Goal: Transaction & Acquisition: Purchase product/service

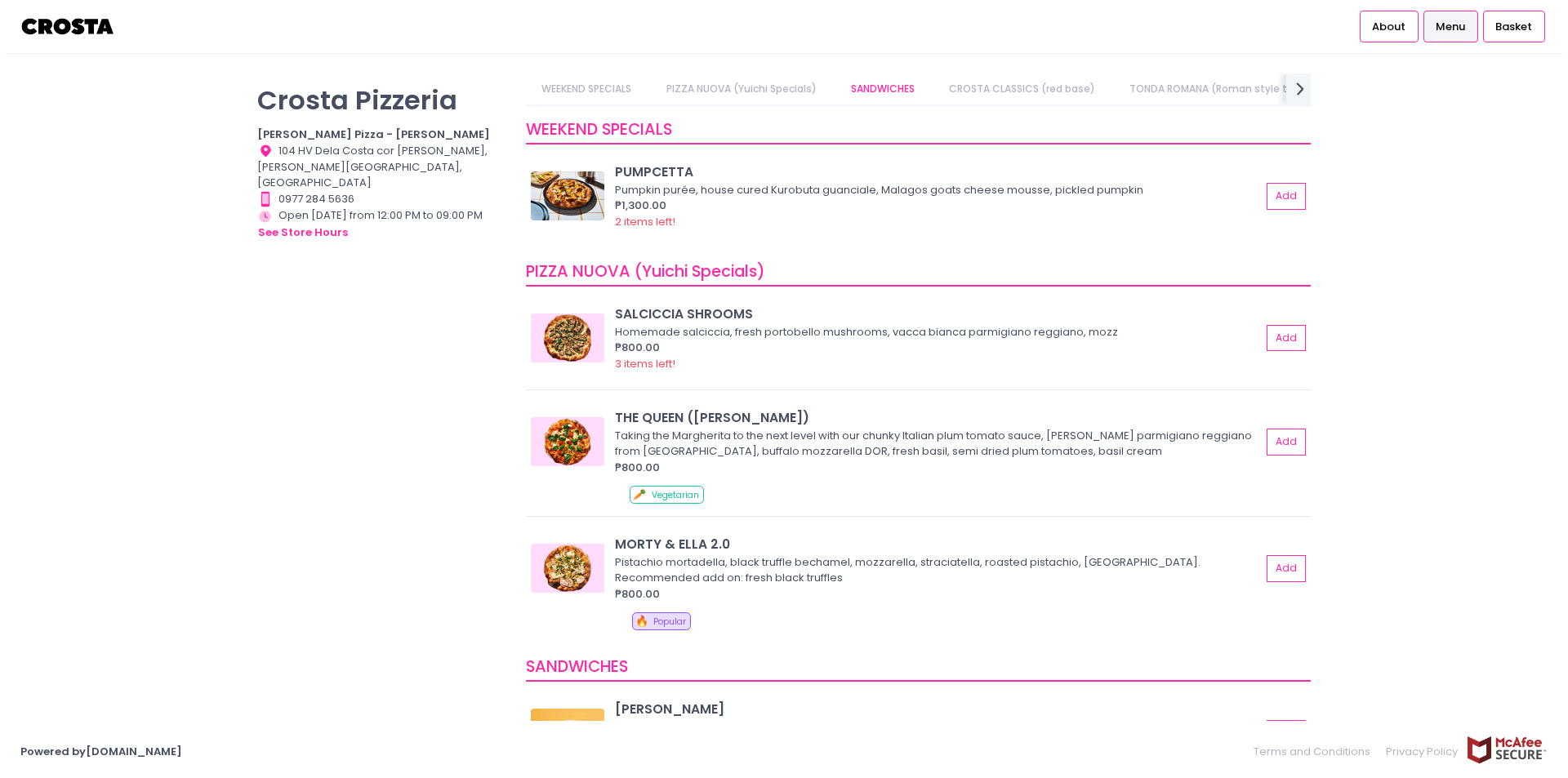
click at [1448, 24] on span "Menu" at bounding box center [1450, 27] width 29 height 16
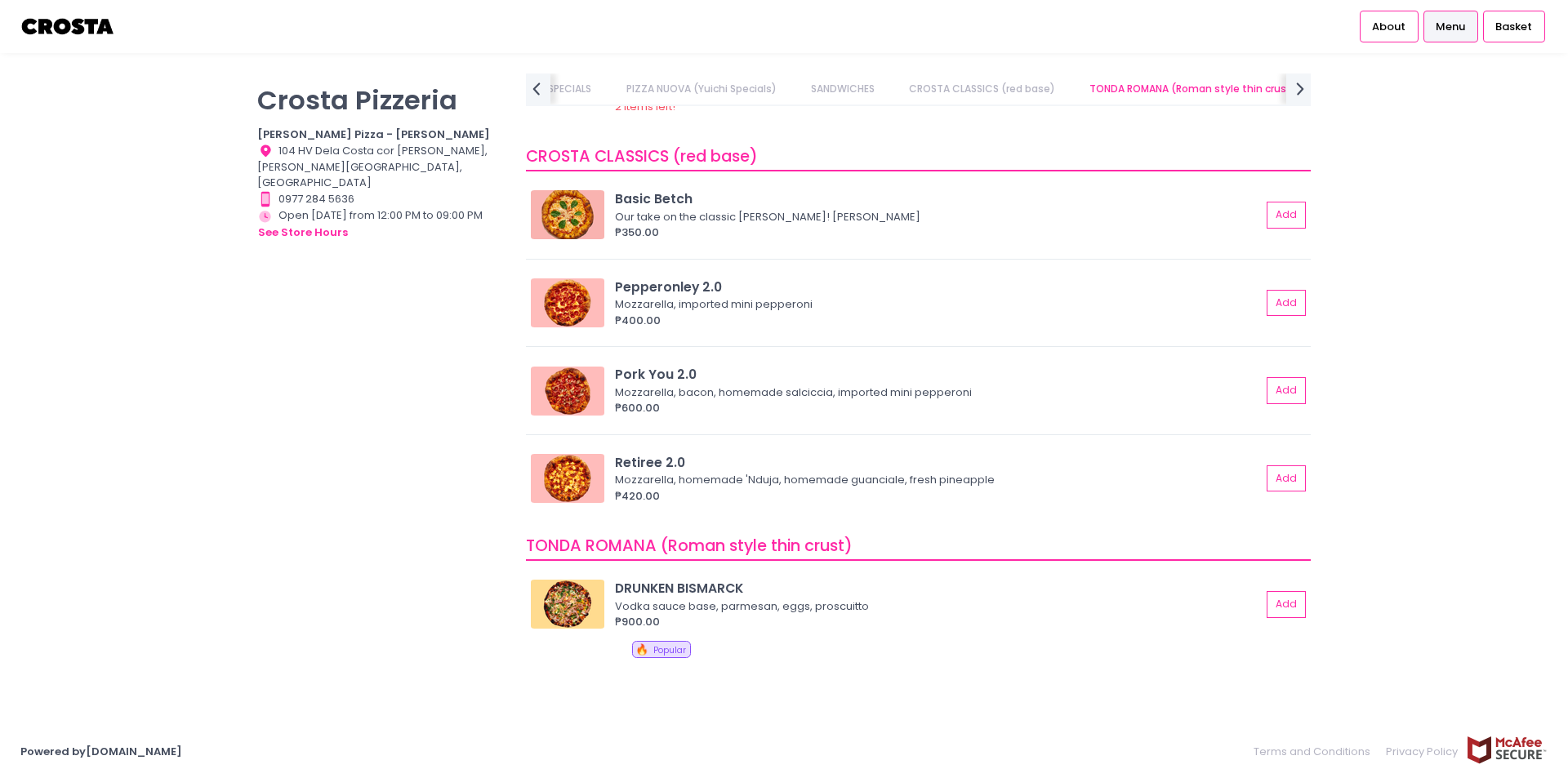
scroll to position [0, 176]
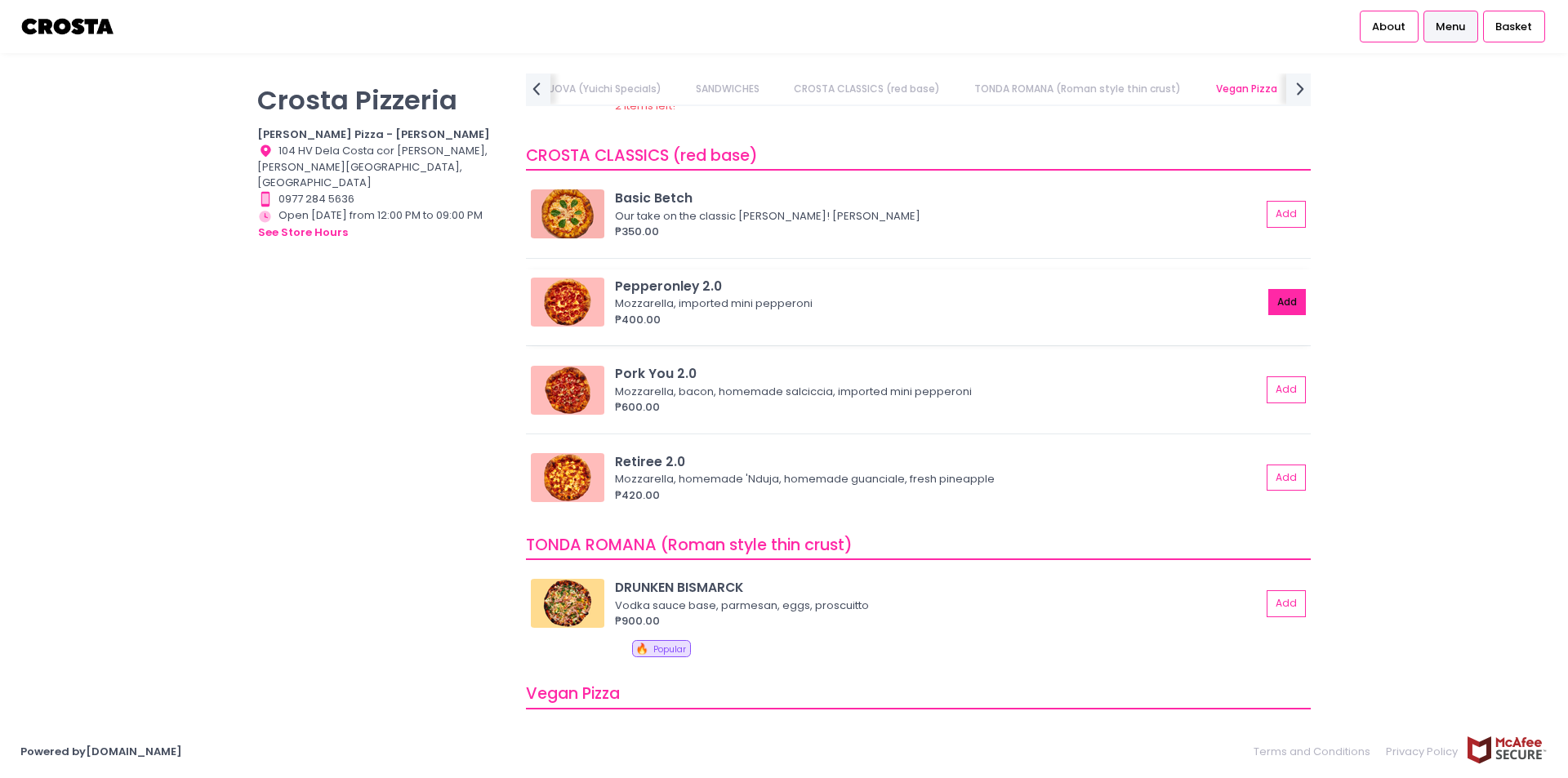
click at [1276, 302] on button "Add" at bounding box center [1288, 302] width 38 height 27
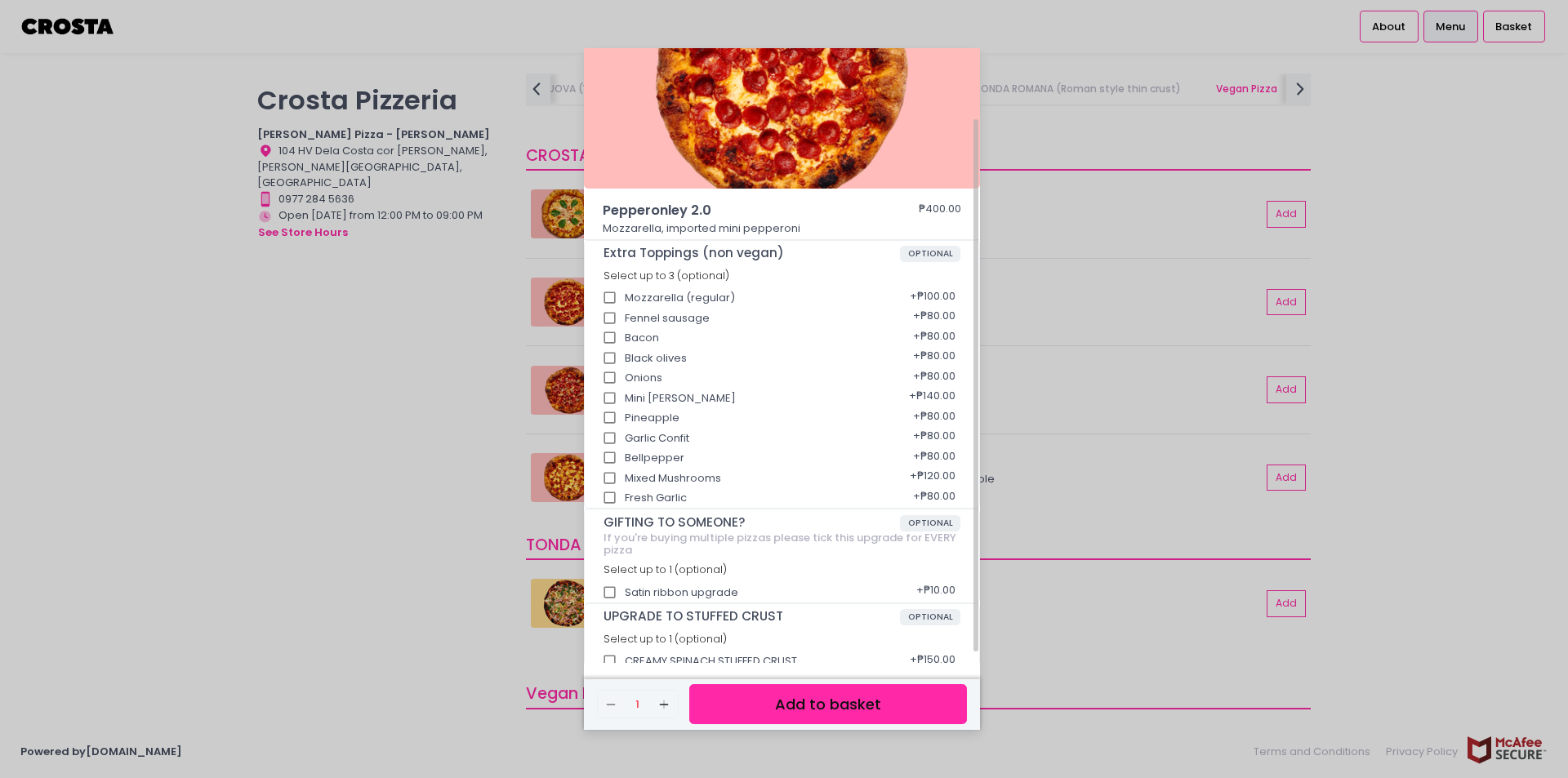
scroll to position [95, 0]
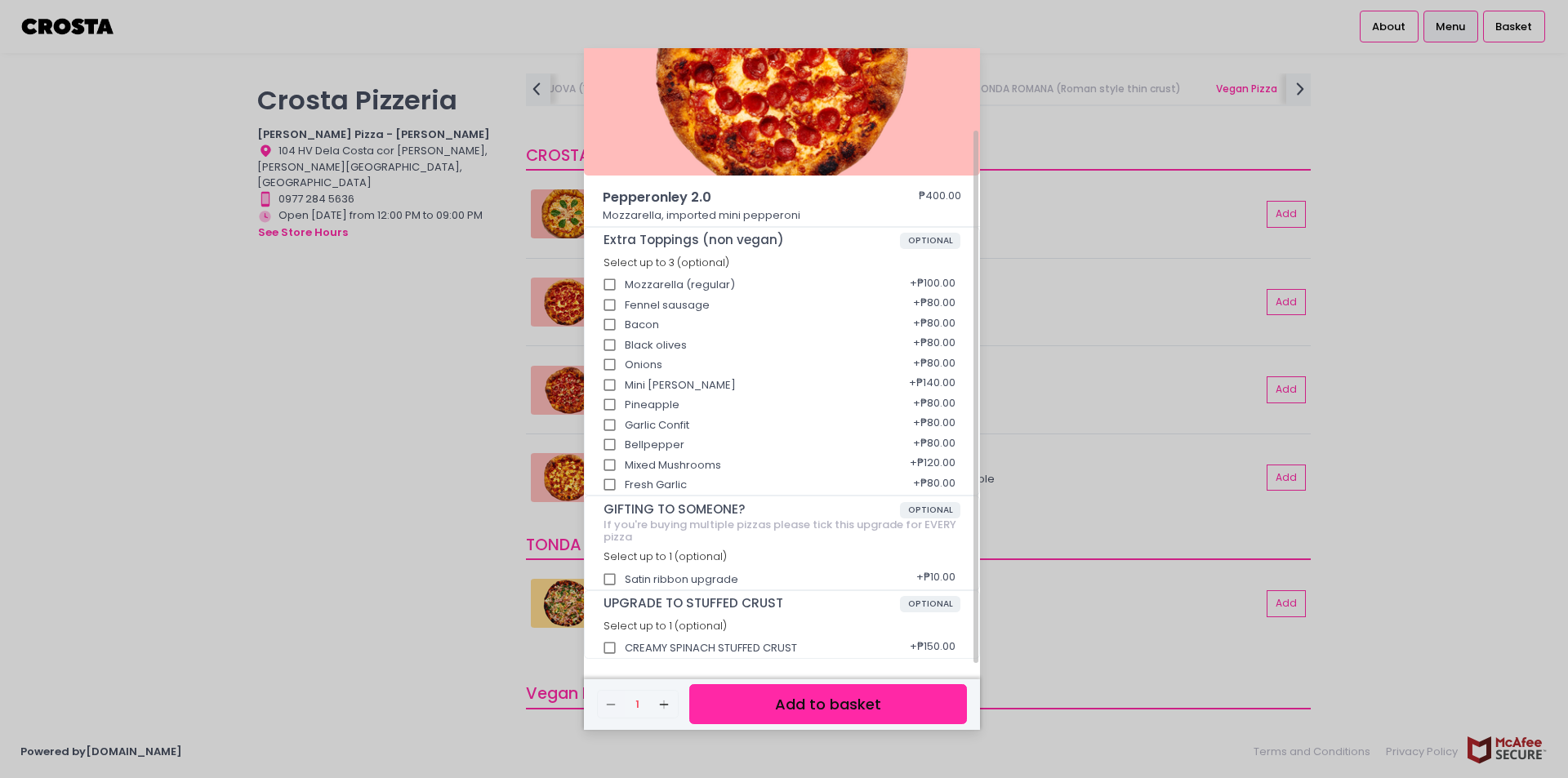
click at [605, 648] on input "CREAMY SPINACH STUFFED CRUST" at bounding box center [610, 648] width 31 height 31
checkbox input "true"
click at [762, 702] on button "Add to basket" at bounding box center [827, 704] width 278 height 40
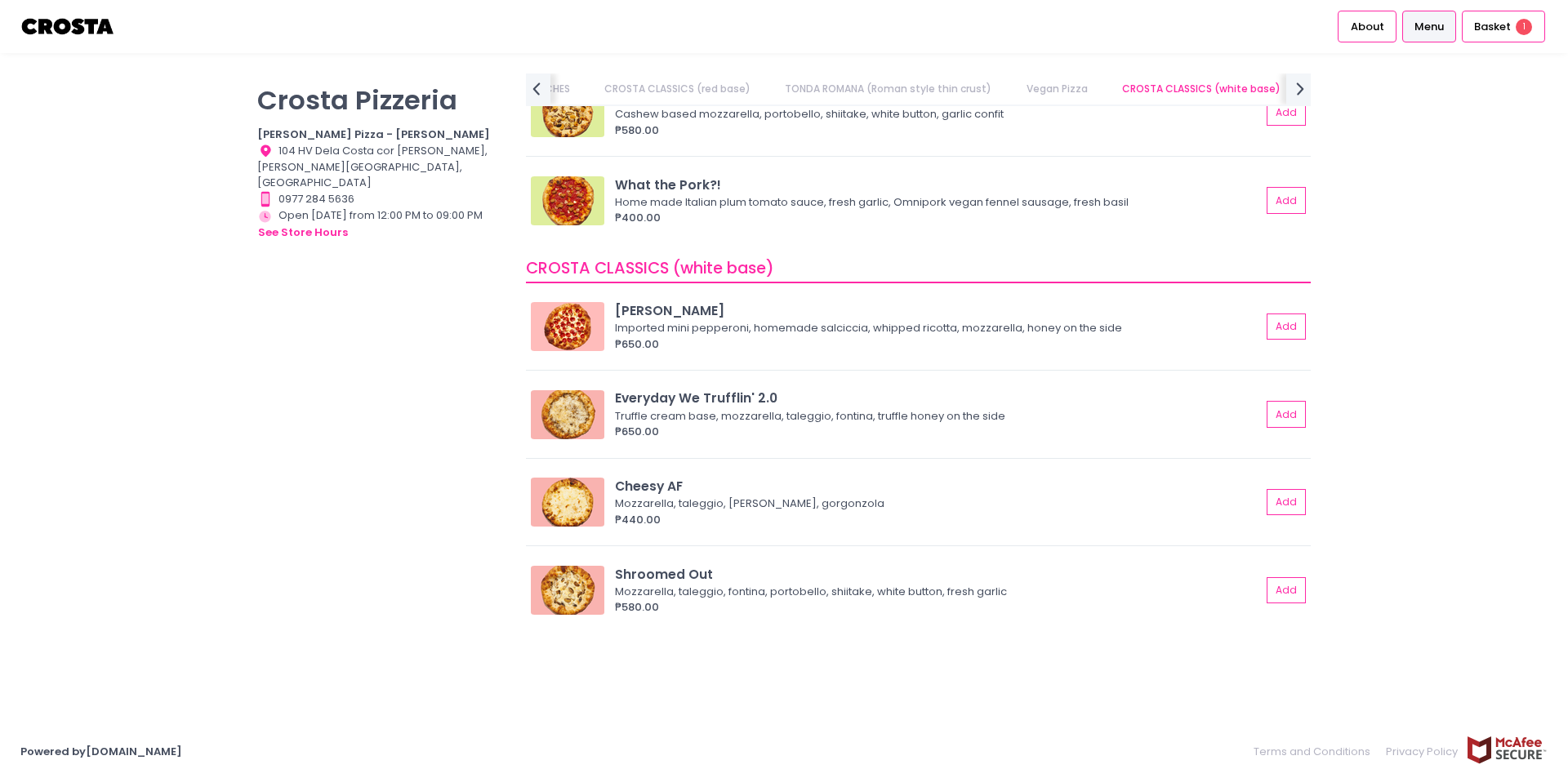
scroll to position [0, 498]
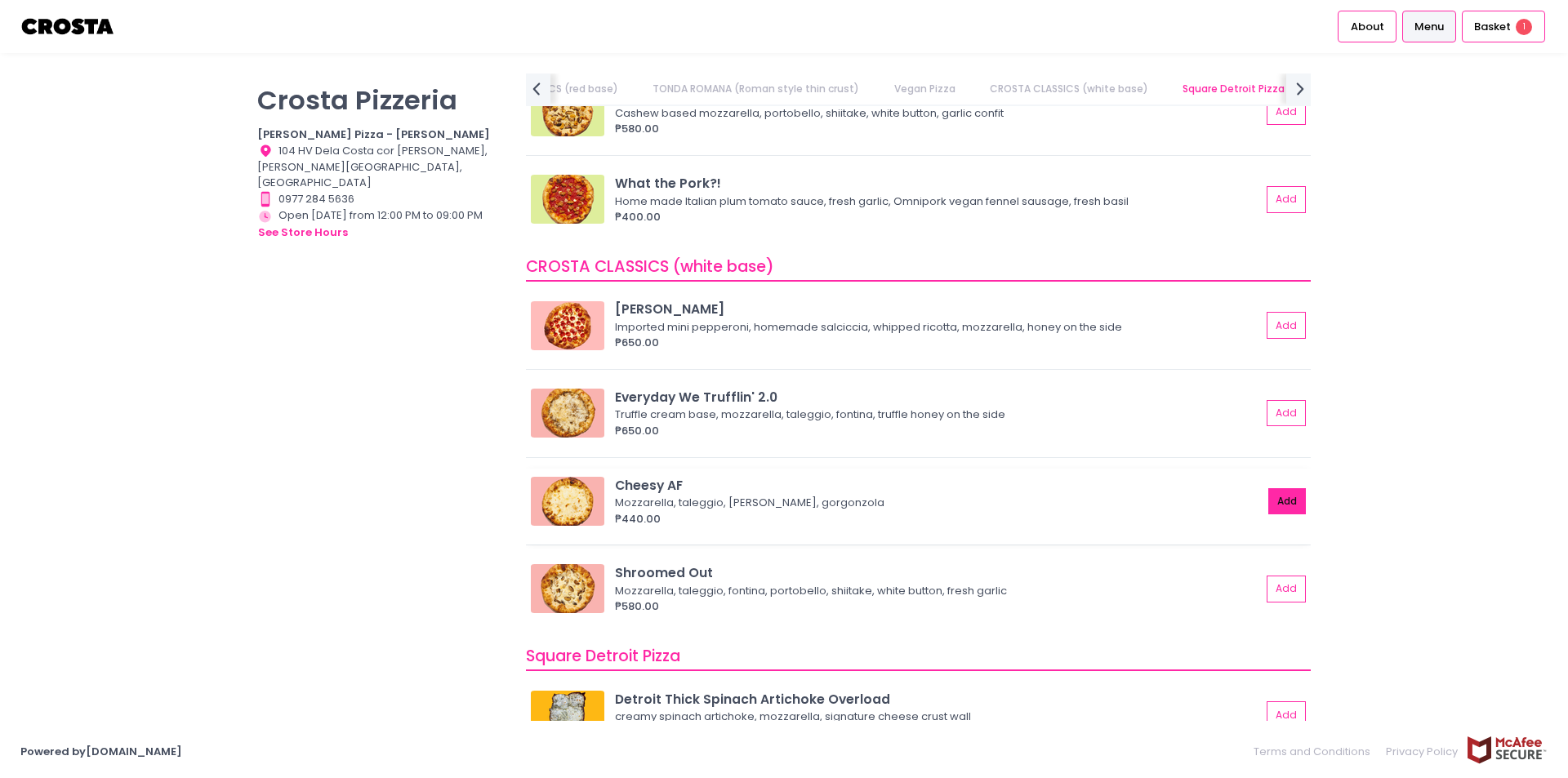
click at [1269, 488] on button "Add" at bounding box center [1288, 501] width 38 height 27
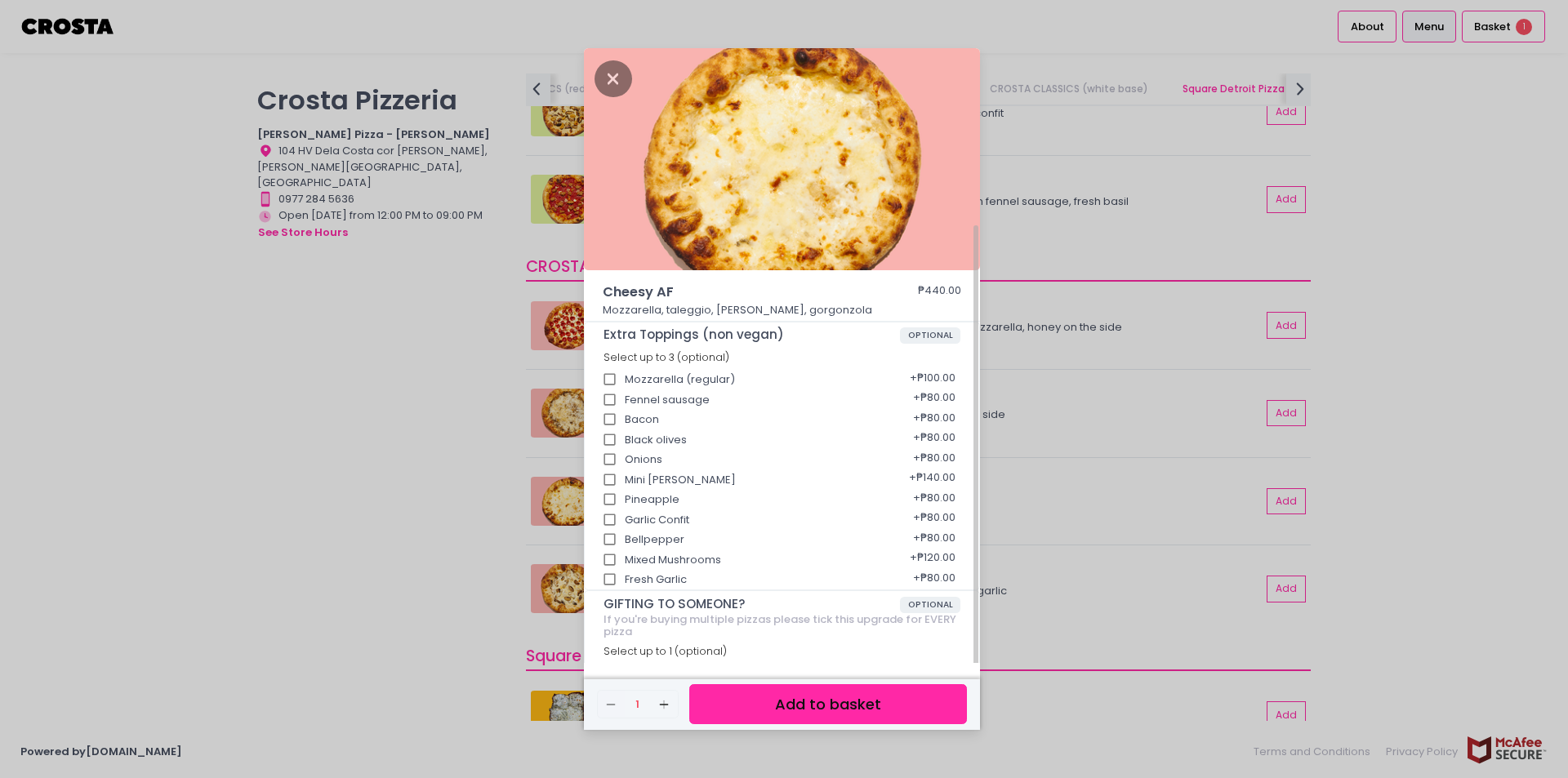
scroll to position [95, 0]
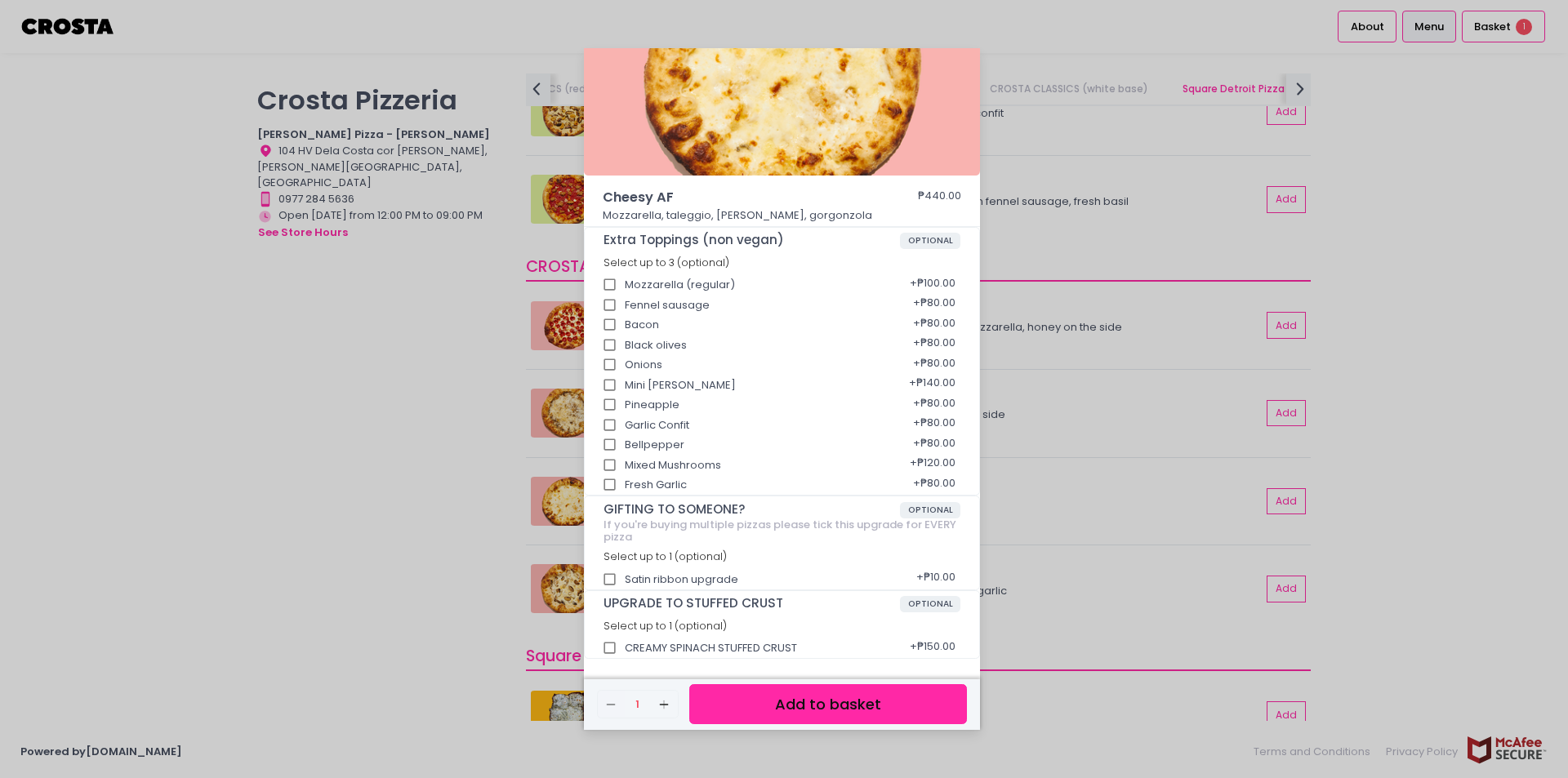
click at [825, 695] on button "Add to basket" at bounding box center [827, 704] width 278 height 40
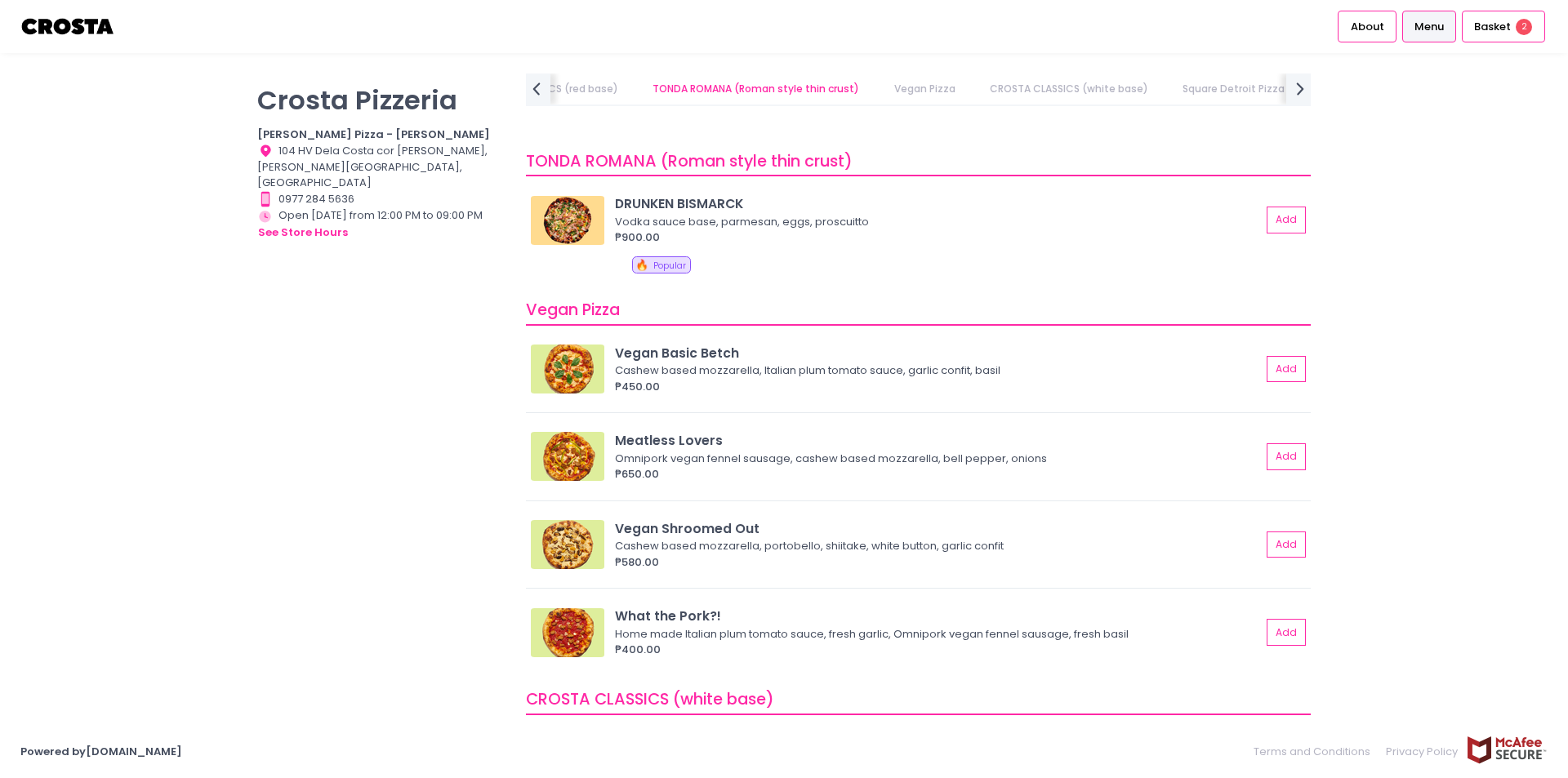
scroll to position [0, 0]
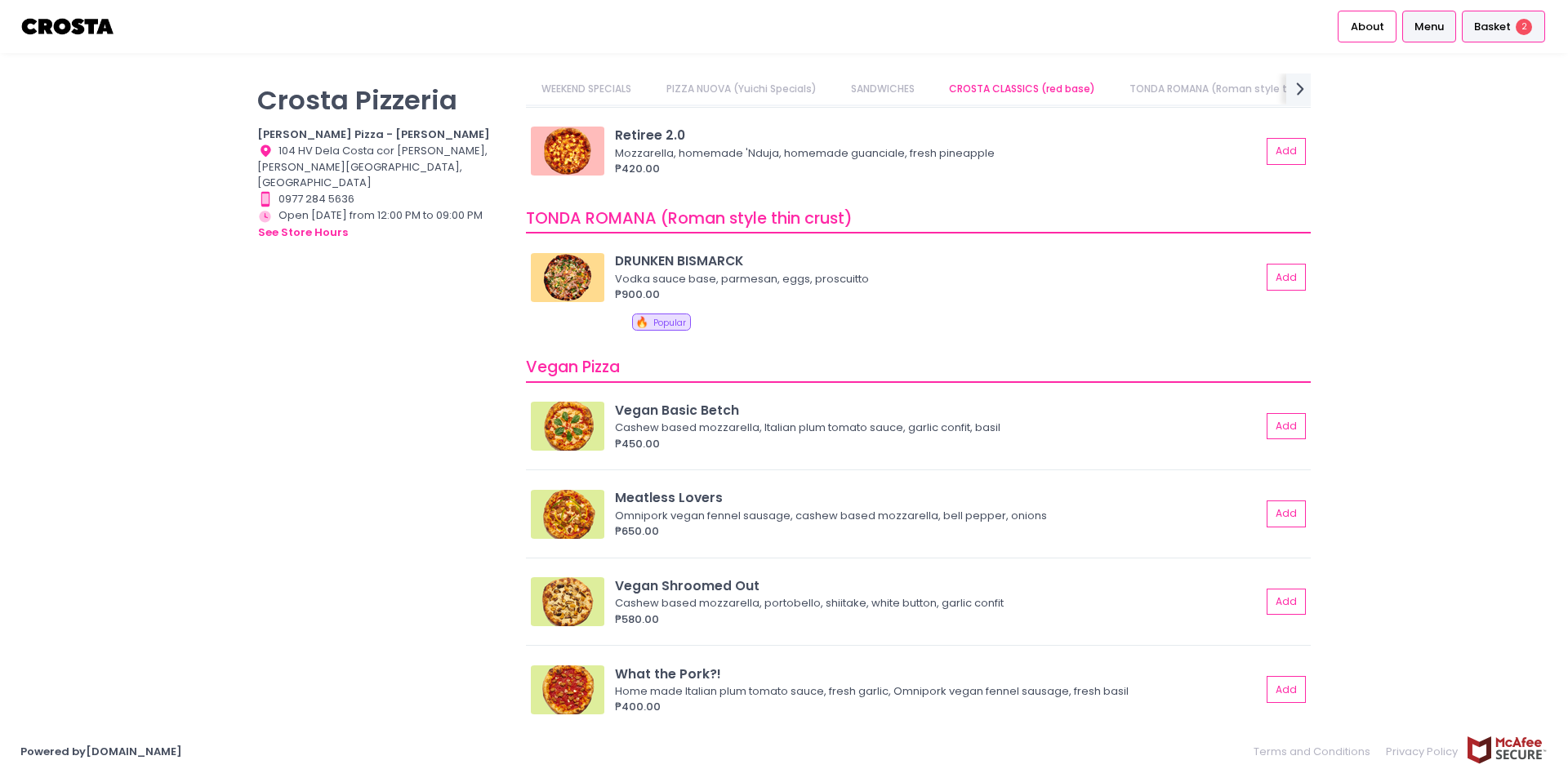
click at [1489, 20] on span "Basket" at bounding box center [1492, 27] width 37 height 16
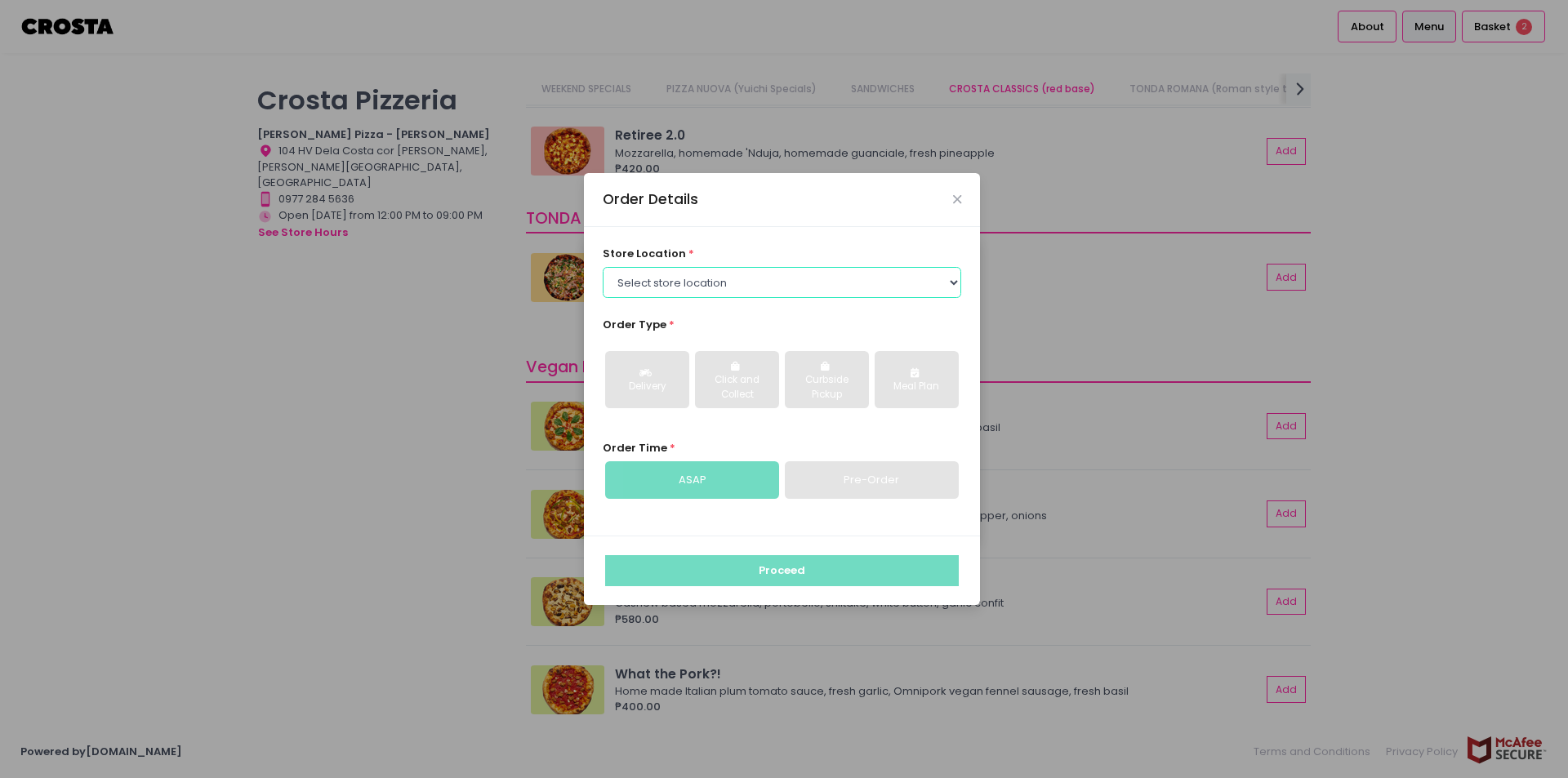
click at [708, 288] on select "Select store location Crosta Pizza - Salcedo Crosta Pizza - San Juan" at bounding box center [783, 283] width 360 height 31
select select "5fabb2e53664a8677beaeb89"
click at [603, 267] on select "Select store location Crosta Pizza - Salcedo Crosta Pizza - San Juan" at bounding box center [783, 283] width 360 height 31
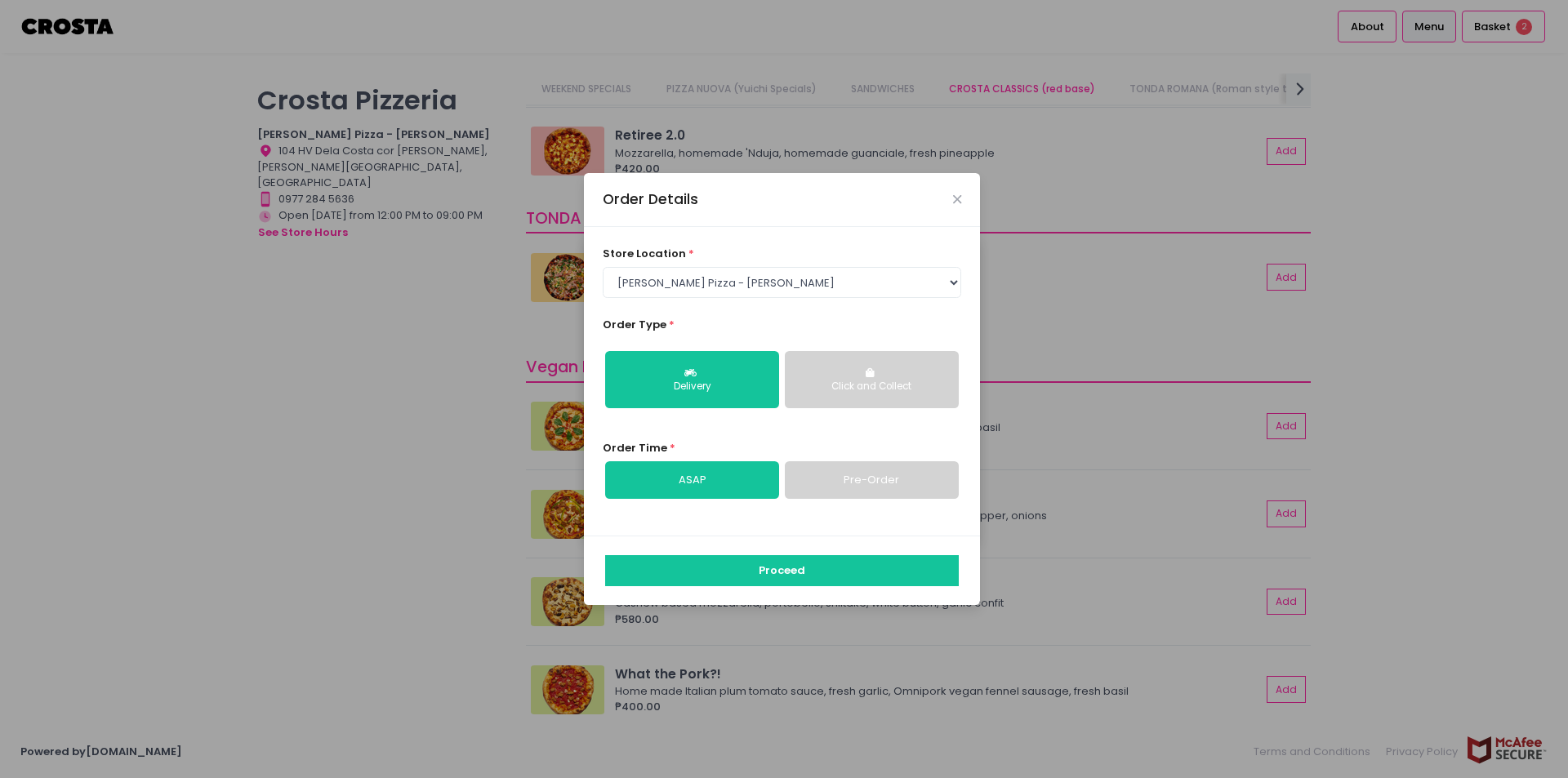
click at [848, 391] on div "Click and Collect" at bounding box center [872, 387] width 151 height 15
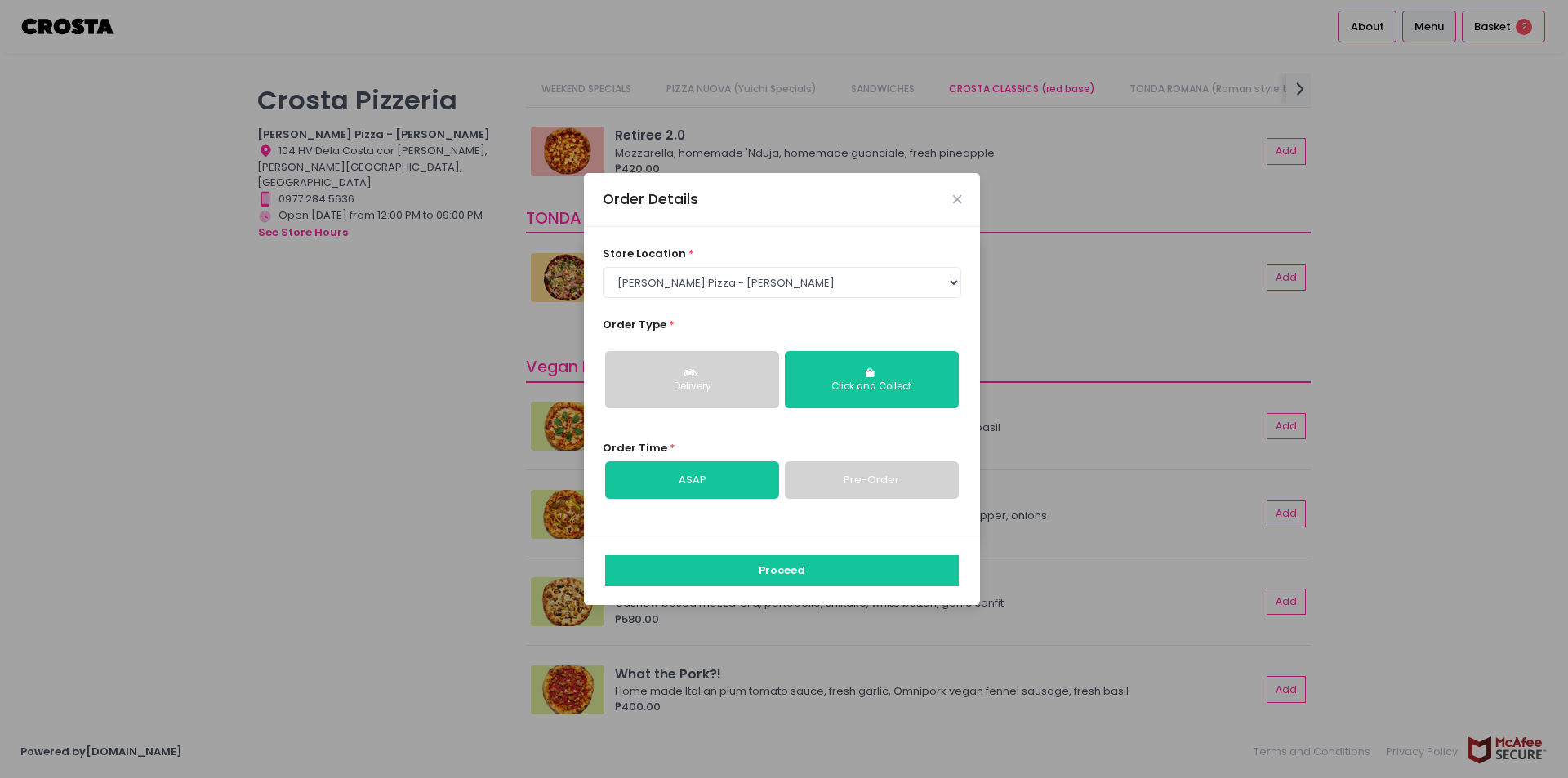
click at [860, 487] on link "Pre-Order" at bounding box center [872, 481] width 174 height 38
select select "2025-10-05"
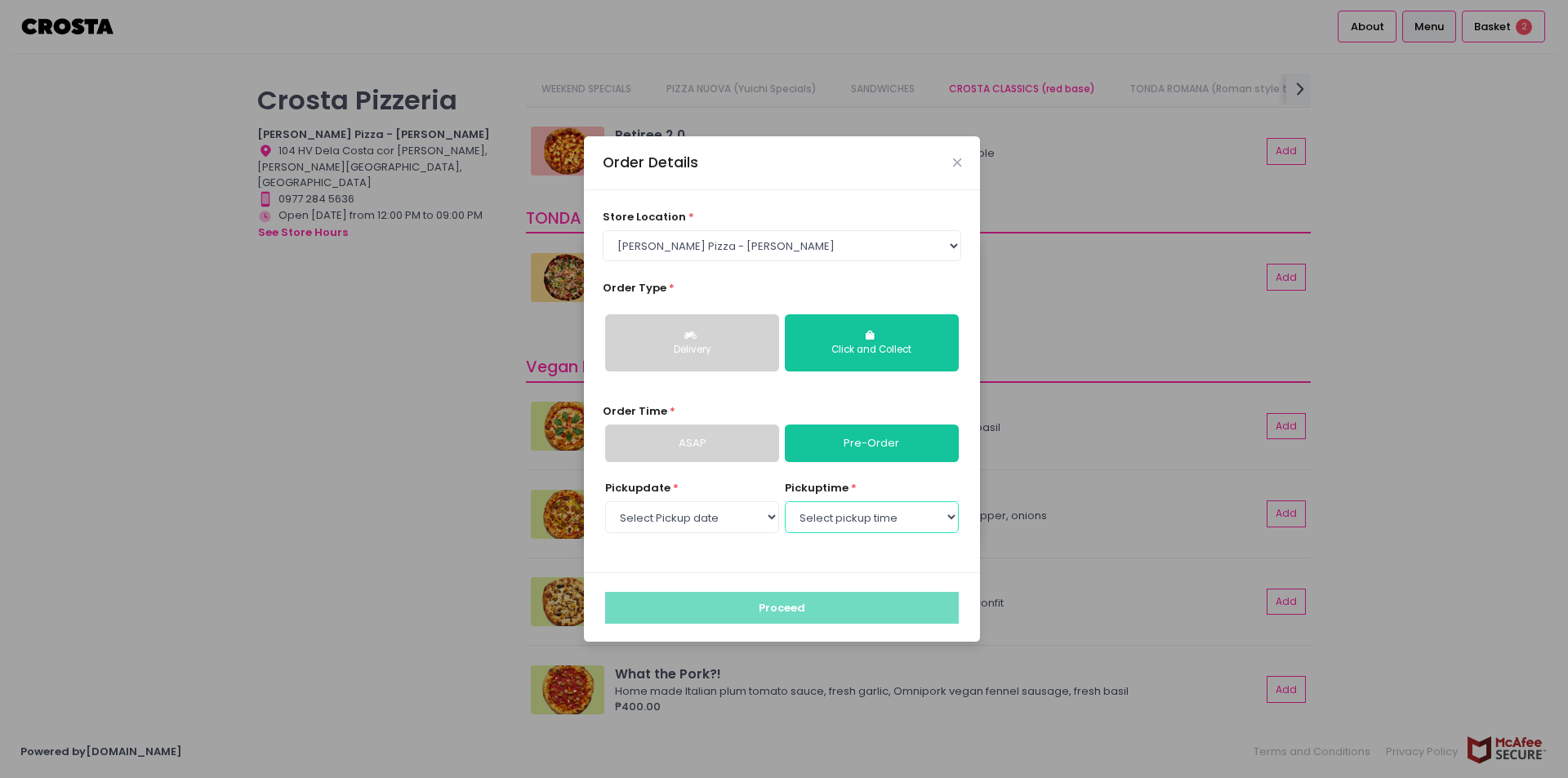
click at [838, 515] on select "Select pickup time 01:00 PM - 01:30 PM 01:30 PM - 02:00 PM 02:00 PM - 02:30 PM …" at bounding box center [872, 517] width 174 height 31
select select "17:00"
click at [785, 501] on select "Select pickup time 01:00 PM - 01:30 PM 01:30 PM - 02:00 PM 02:00 PM - 02:30 PM …" at bounding box center [872, 517] width 174 height 31
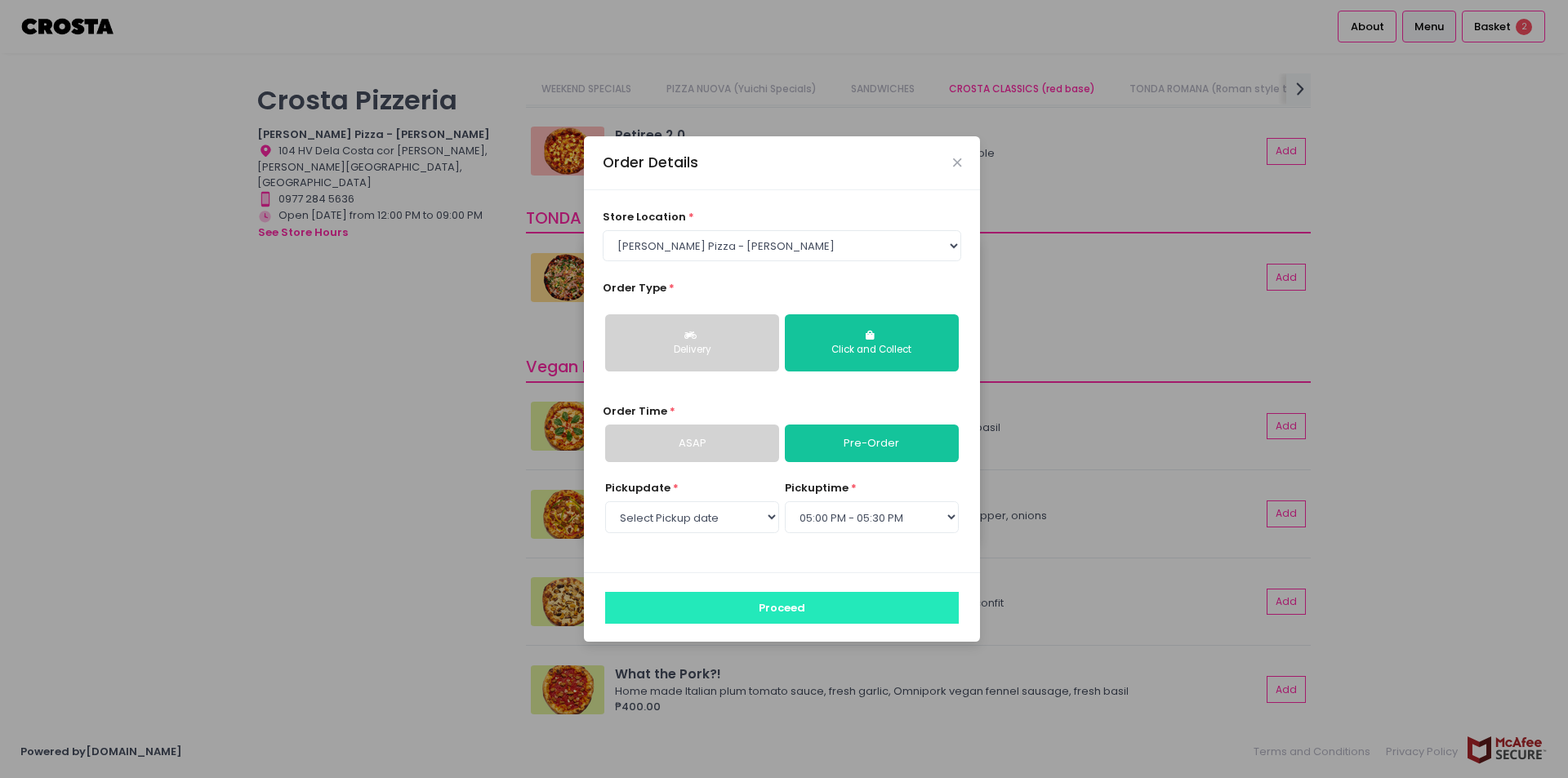
click at [758, 600] on button "Proceed" at bounding box center [782, 607] width 354 height 31
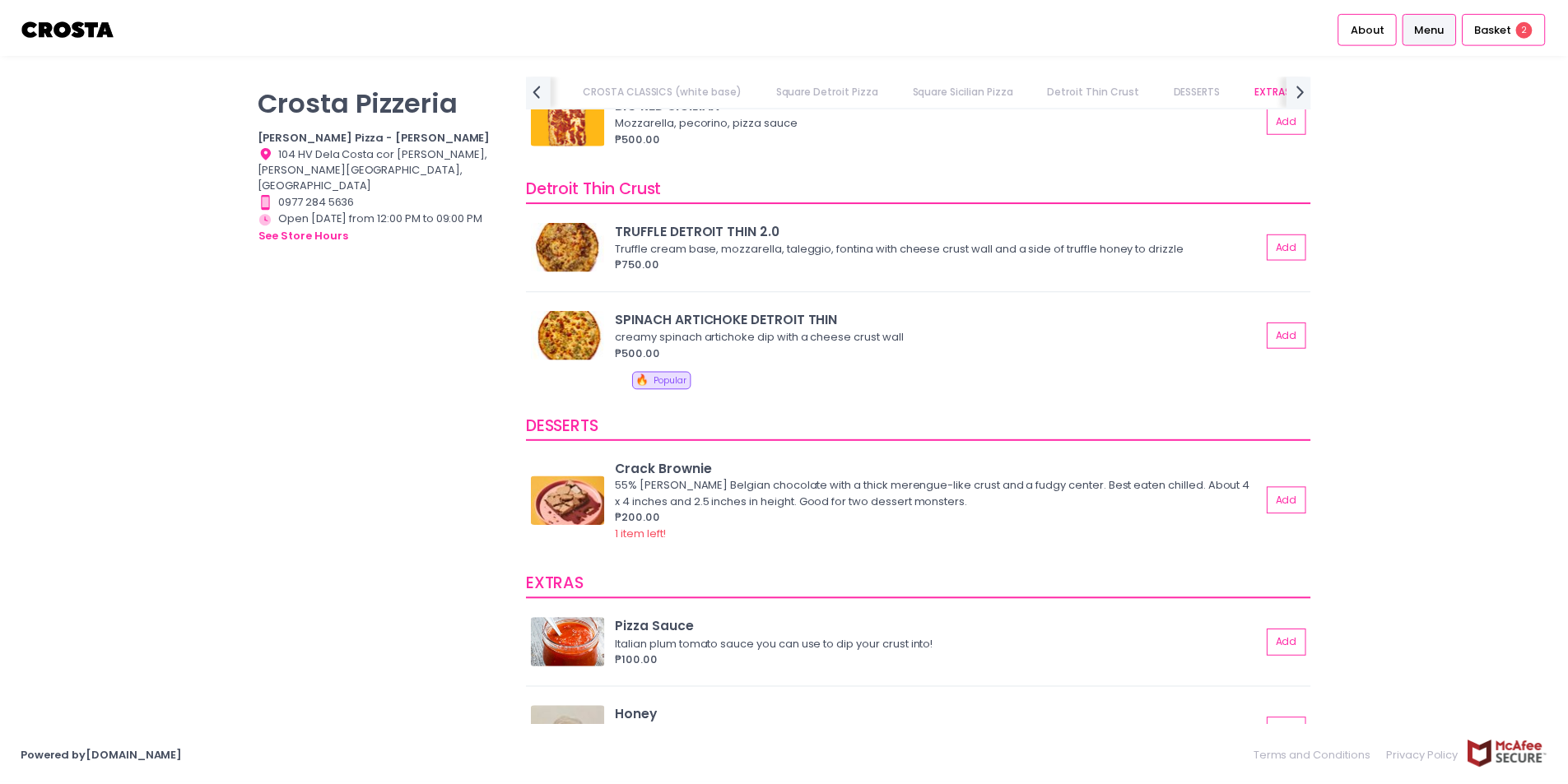
scroll to position [3167, 0]
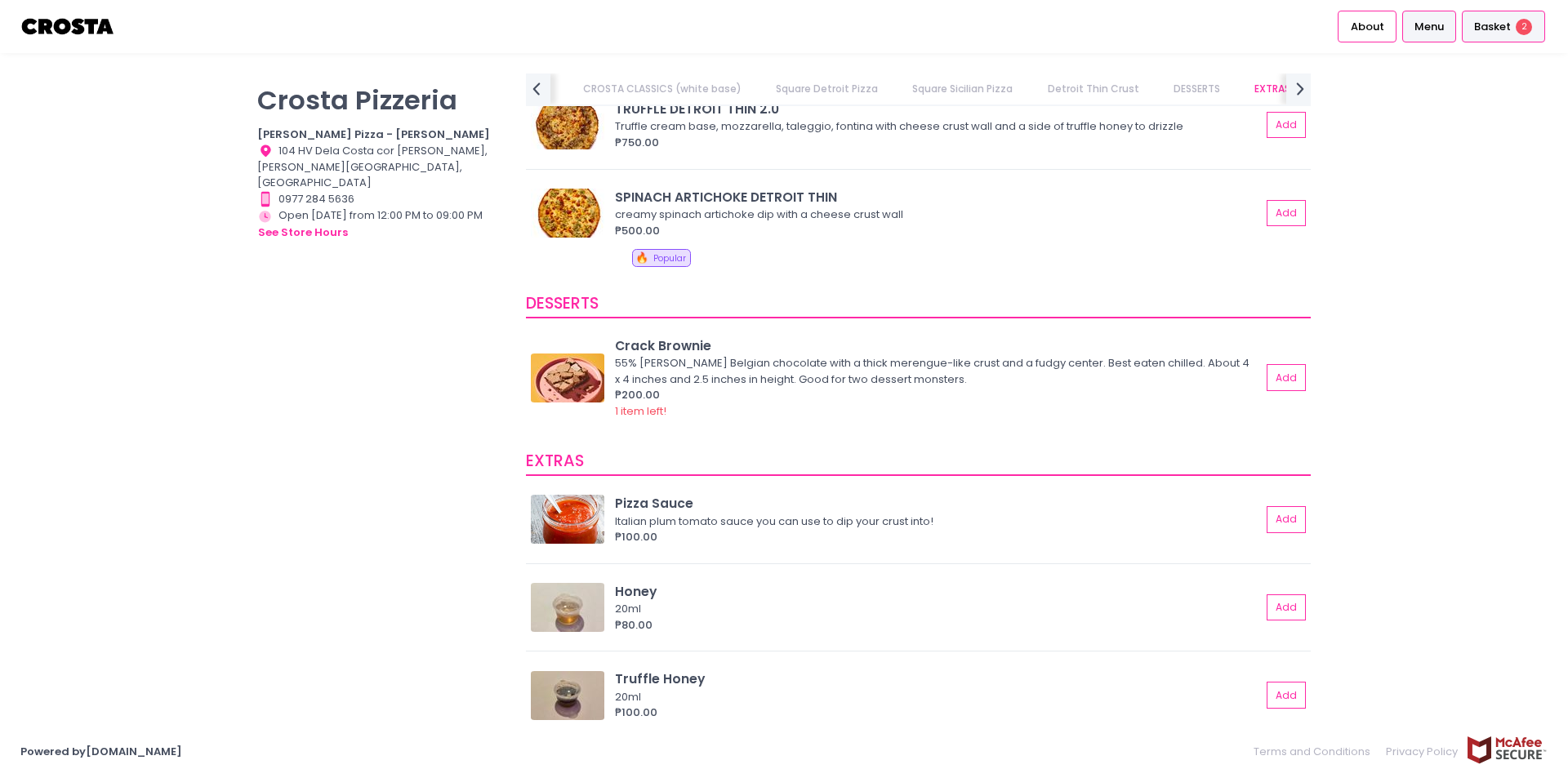
click at [1485, 15] on div "Basket 2" at bounding box center [1503, 26] width 83 height 32
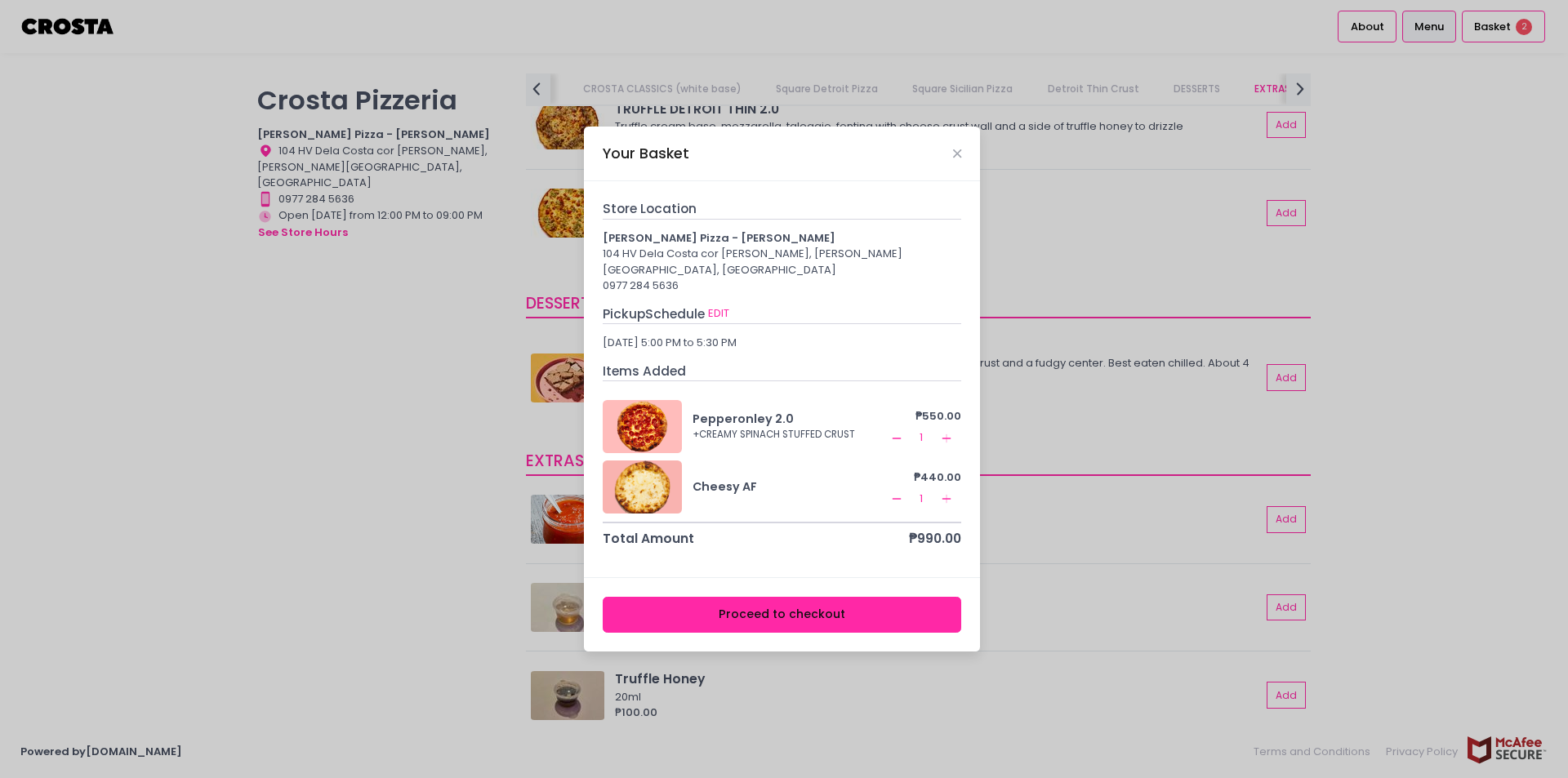
click at [796, 609] on button "Proceed to checkout" at bounding box center [783, 615] width 360 height 37
